Goal: Task Accomplishment & Management: Manage account settings

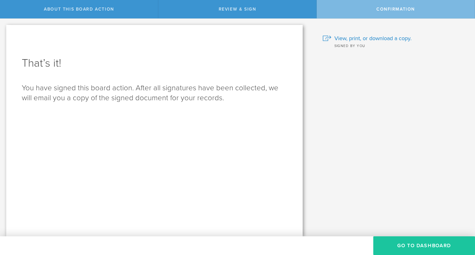
click at [419, 248] on button "Go to Dashboard" at bounding box center [425, 245] width 102 height 19
click at [447, 248] on button "Go to Dashboard" at bounding box center [425, 245] width 102 height 19
